Goal: Task Accomplishment & Management: Complete application form

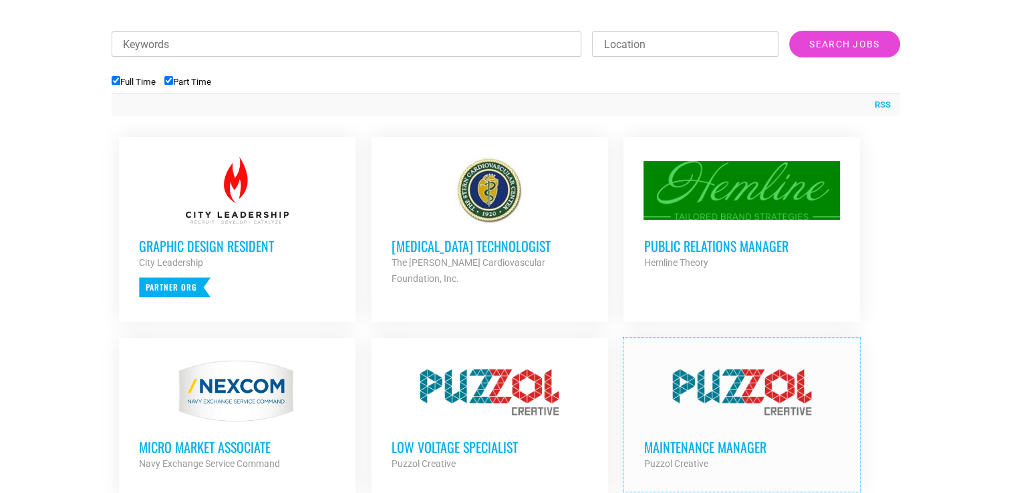
scroll to position [468, 0]
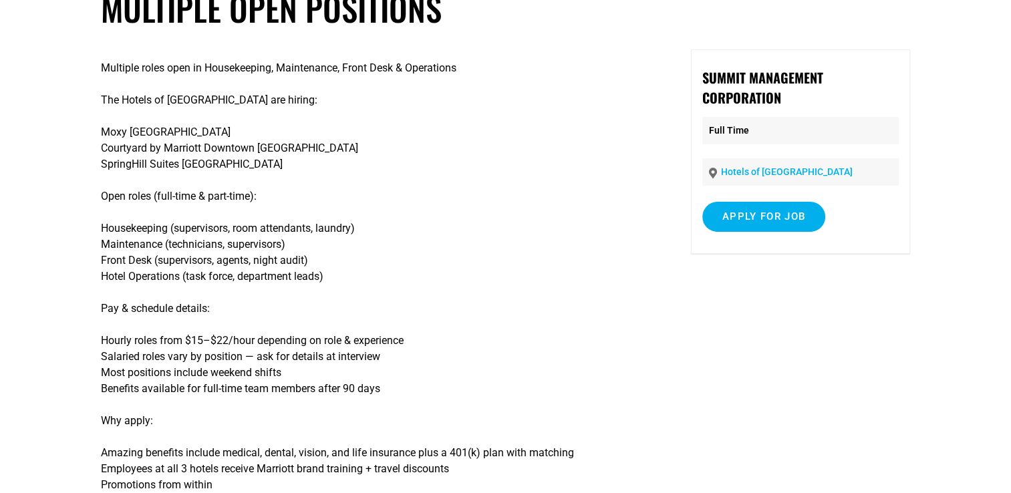
scroll to position [134, 0]
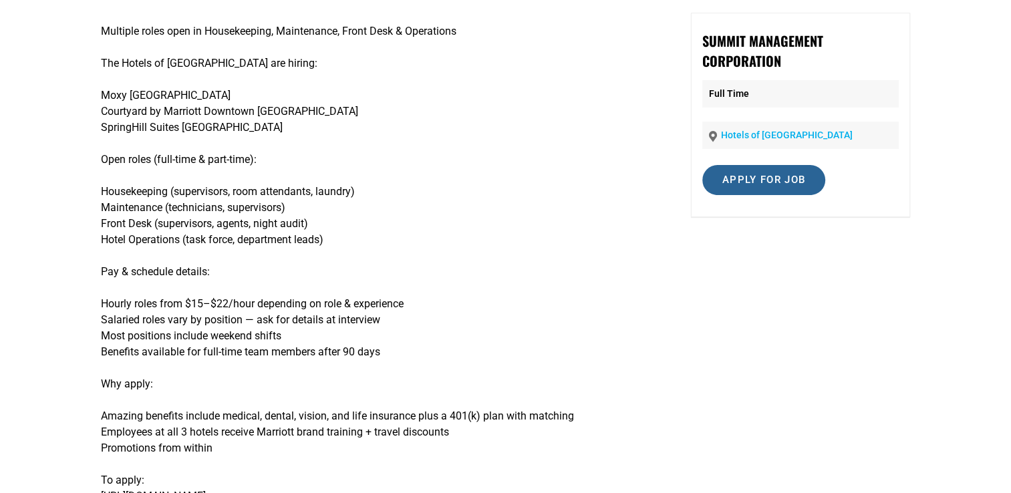
click at [754, 186] on input "Apply for job" at bounding box center [763, 180] width 123 height 30
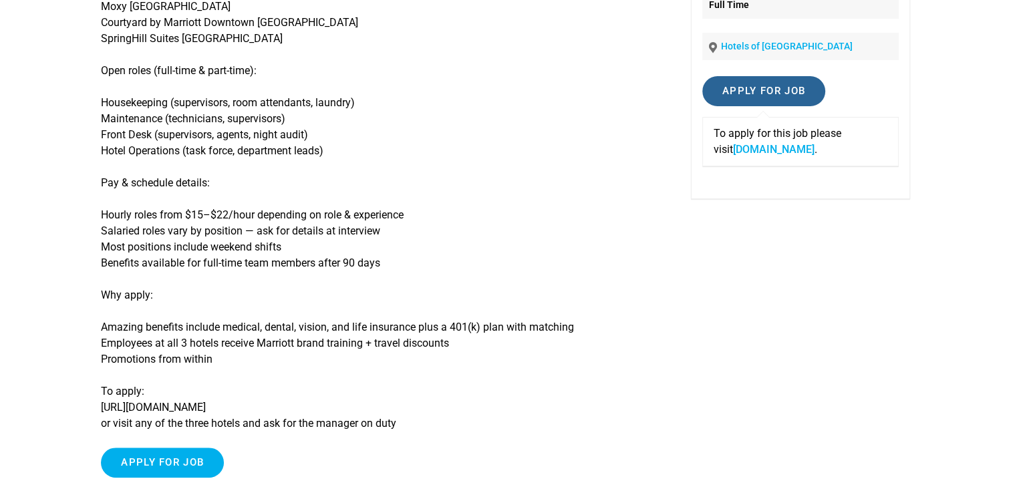
scroll to position [200, 0]
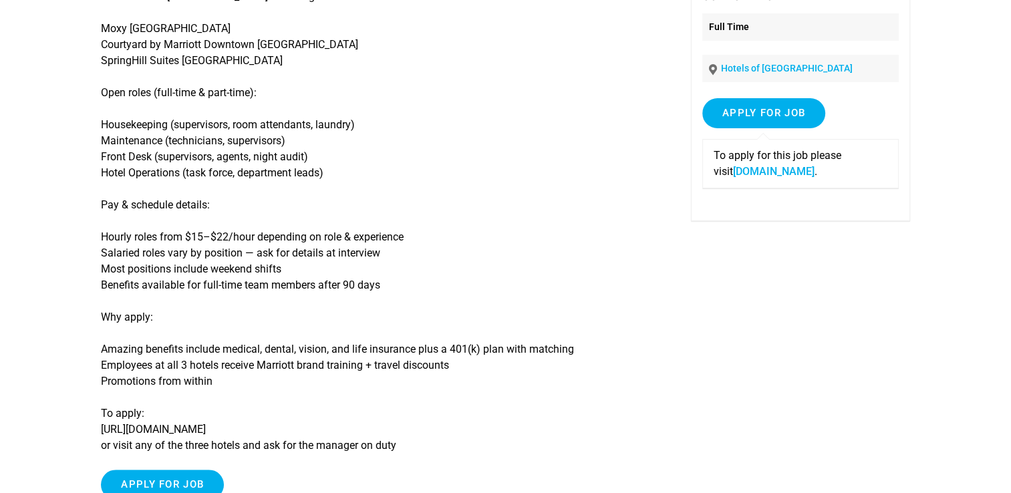
click at [755, 167] on link "[DOMAIN_NAME]" at bounding box center [774, 171] width 82 height 13
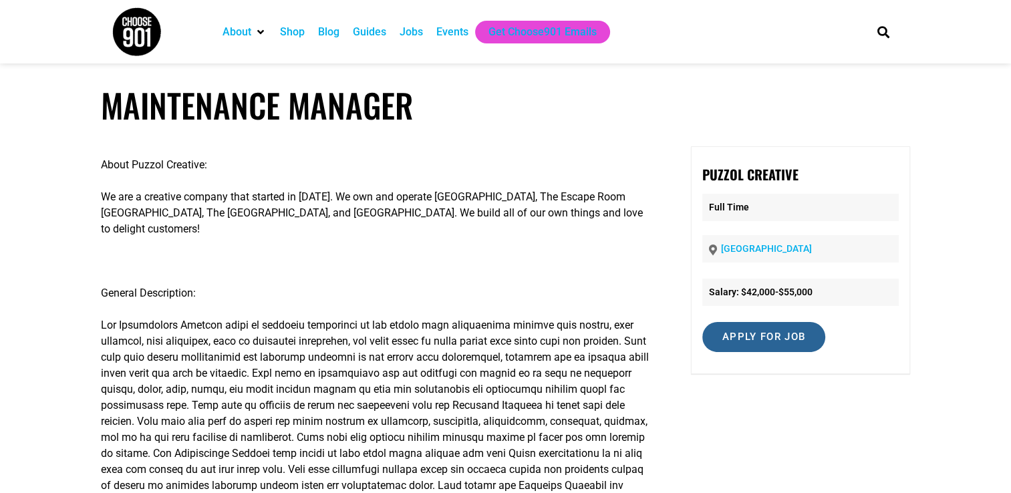
click at [751, 334] on input "Apply for job" at bounding box center [763, 337] width 123 height 30
